Goal: Register for event/course: Sign up to attend an event or enroll in a course

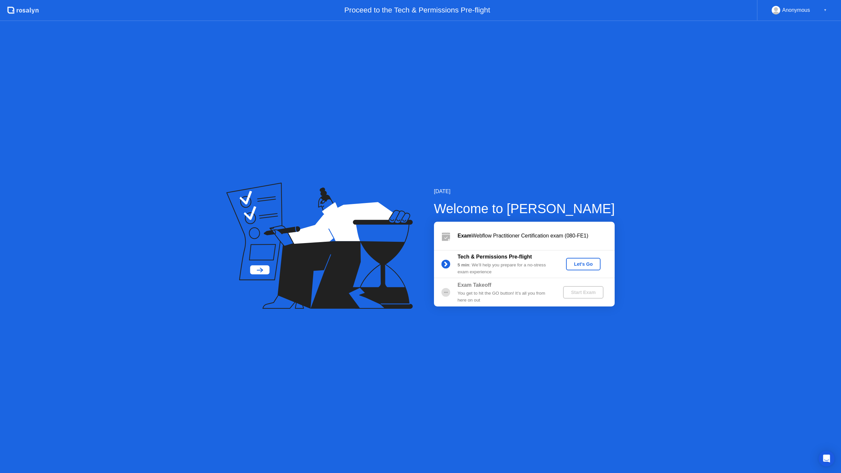
click at [588, 262] on div "Let's Go" at bounding box center [583, 264] width 29 height 5
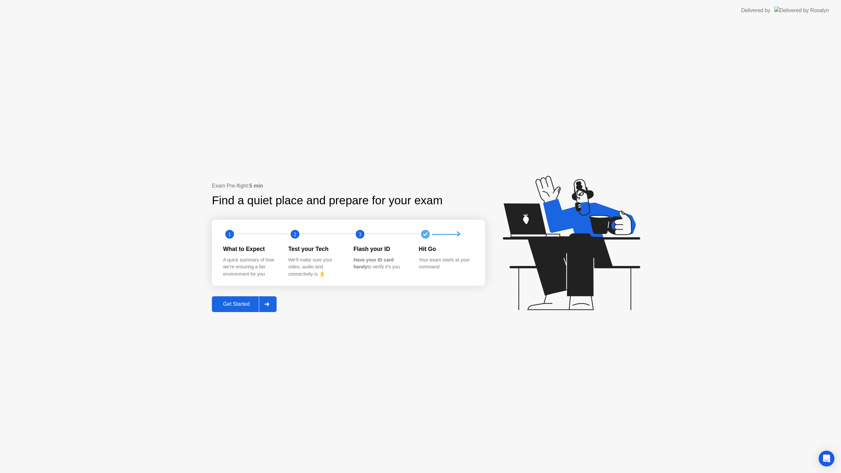
click at [250, 304] on div "Get Started" at bounding box center [236, 304] width 45 height 6
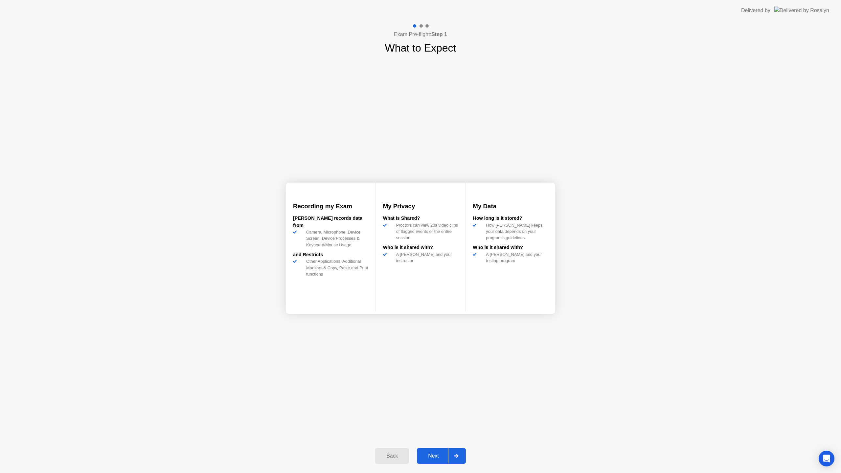
click at [445, 453] on div "Next" at bounding box center [433, 456] width 29 height 6
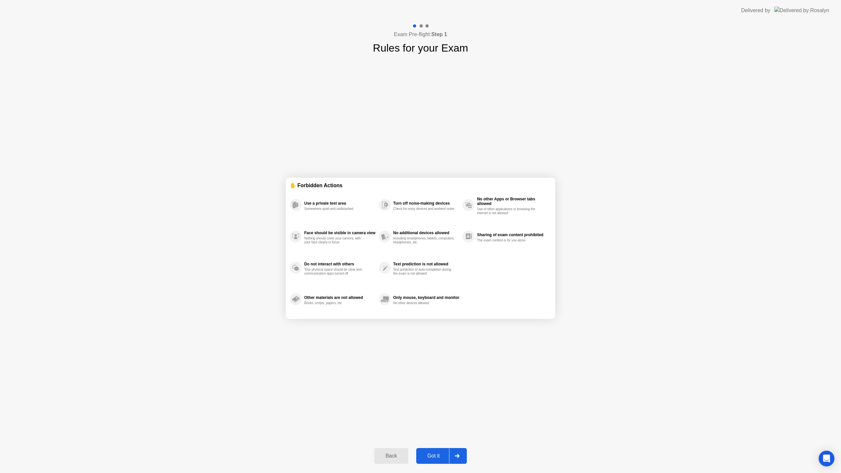
click at [444, 453] on div "Got it" at bounding box center [433, 456] width 31 height 6
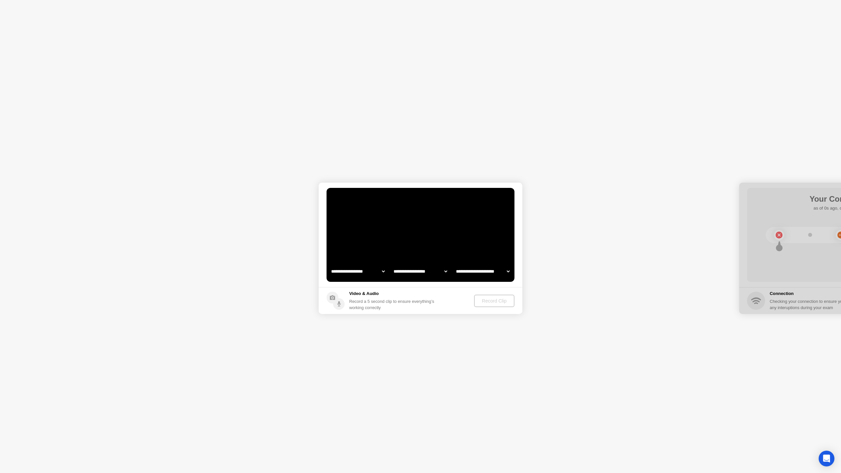
select select "**********"
select select "*******"
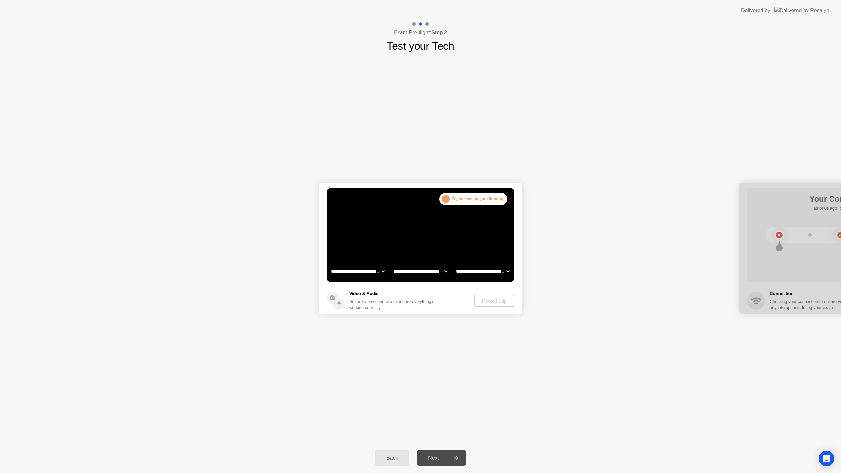
select select "**********"
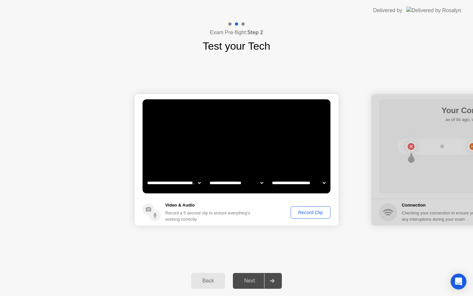
click at [303, 217] on button "Record Clip" at bounding box center [311, 212] width 40 height 12
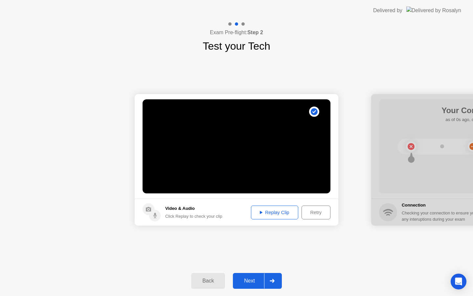
click at [288, 210] on div "Replay Clip" at bounding box center [274, 212] width 43 height 5
click at [253, 281] on div "Next" at bounding box center [249, 281] width 29 height 6
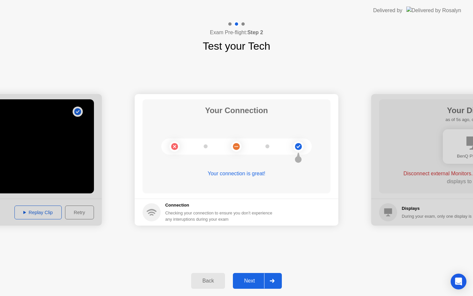
click at [253, 281] on div "Next" at bounding box center [249, 281] width 29 height 6
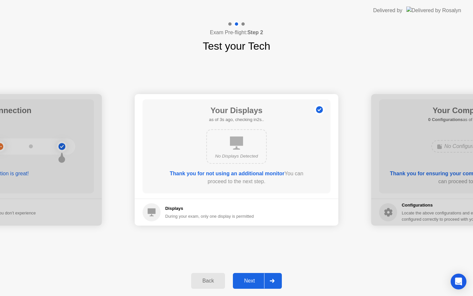
click at [250, 282] on div "Next" at bounding box center [249, 281] width 29 height 6
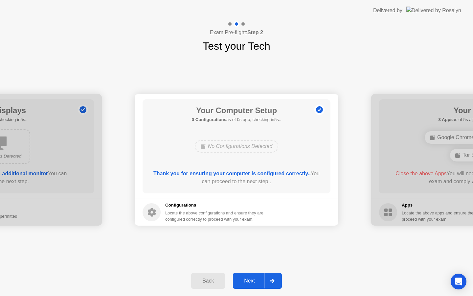
click at [250, 282] on div "Next" at bounding box center [249, 281] width 29 height 6
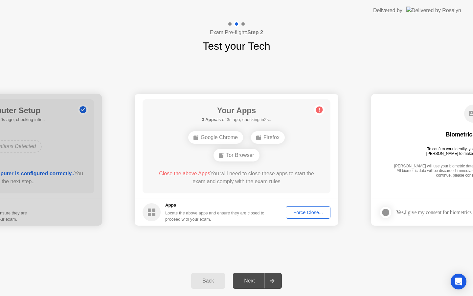
click at [308, 211] on div "Force Close..." at bounding box center [308, 212] width 40 height 5
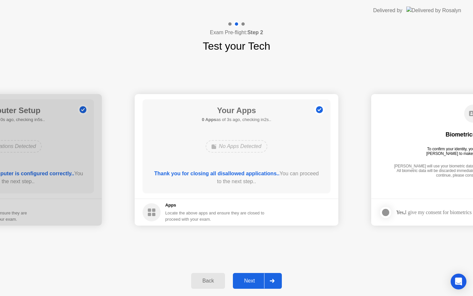
click at [247, 278] on div "Next" at bounding box center [249, 281] width 29 height 6
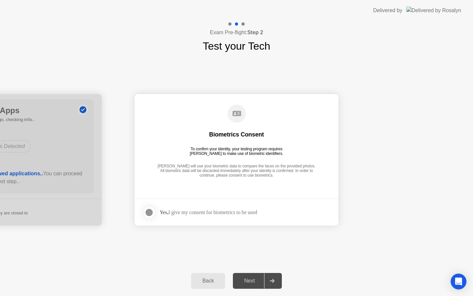
click at [224, 187] on main "Biometrics Consent To confirm your identity, your testing program requires [PER…" at bounding box center [237, 146] width 204 height 104
click at [243, 279] on div "Next" at bounding box center [249, 281] width 29 height 6
click at [147, 212] on div at bounding box center [149, 212] width 8 height 8
click at [253, 278] on div "Next" at bounding box center [249, 281] width 29 height 6
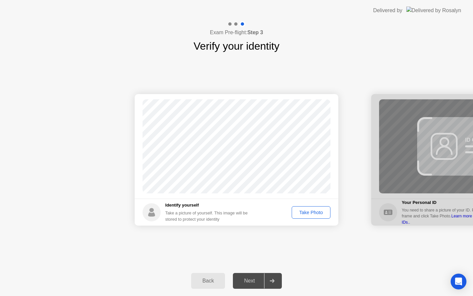
click at [308, 213] on div "Take Photo" at bounding box center [311, 212] width 34 height 5
click at [253, 281] on div "Next" at bounding box center [249, 281] width 29 height 6
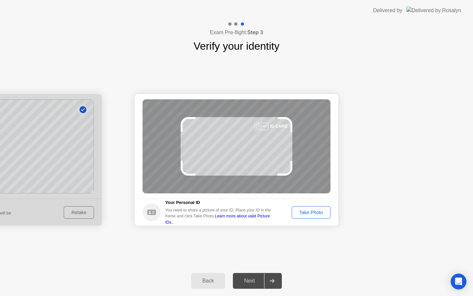
click at [308, 216] on button "Take Photo" at bounding box center [311, 212] width 39 height 12
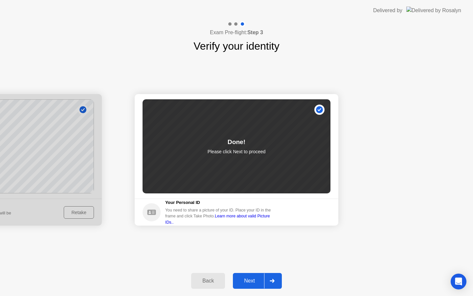
click at [249, 281] on div "Next" at bounding box center [249, 281] width 29 height 6
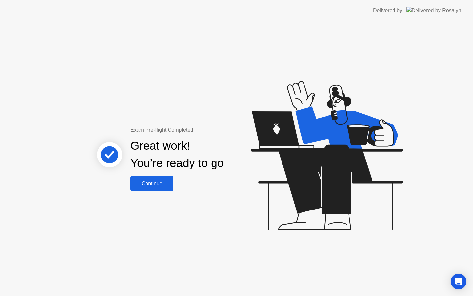
click at [161, 188] on button "Continue" at bounding box center [151, 183] width 43 height 16
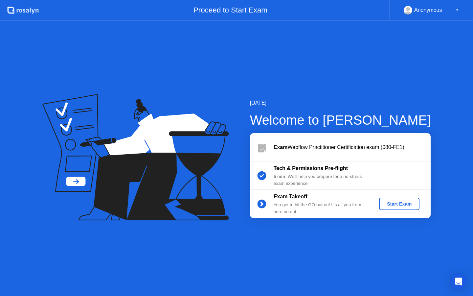
click at [456, 11] on div "▼" at bounding box center [457, 10] width 3 height 9
click at [457, 11] on div "▼" at bounding box center [457, 10] width 3 height 9
click at [418, 12] on div "Anonymous" at bounding box center [428, 10] width 28 height 9
click at [411, 11] on rect at bounding box center [408, 12] width 11 height 10
click at [406, 201] on div "Start Exam" at bounding box center [399, 203] width 35 height 5
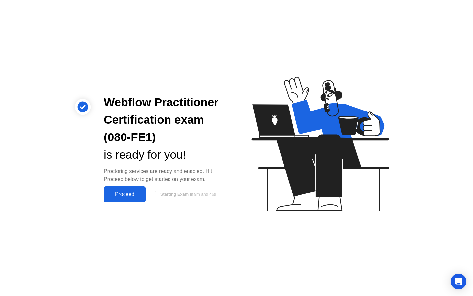
click at [128, 197] on div "Proceed" at bounding box center [125, 194] width 38 height 6
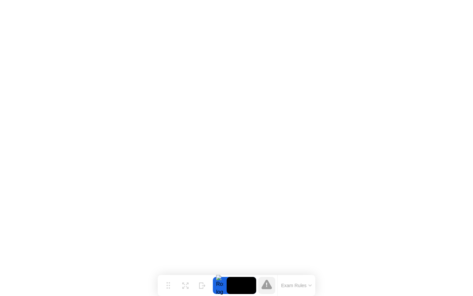
click at [291, 282] on button "Exam Rules" at bounding box center [296, 285] width 35 height 6
